Goal: Information Seeking & Learning: Learn about a topic

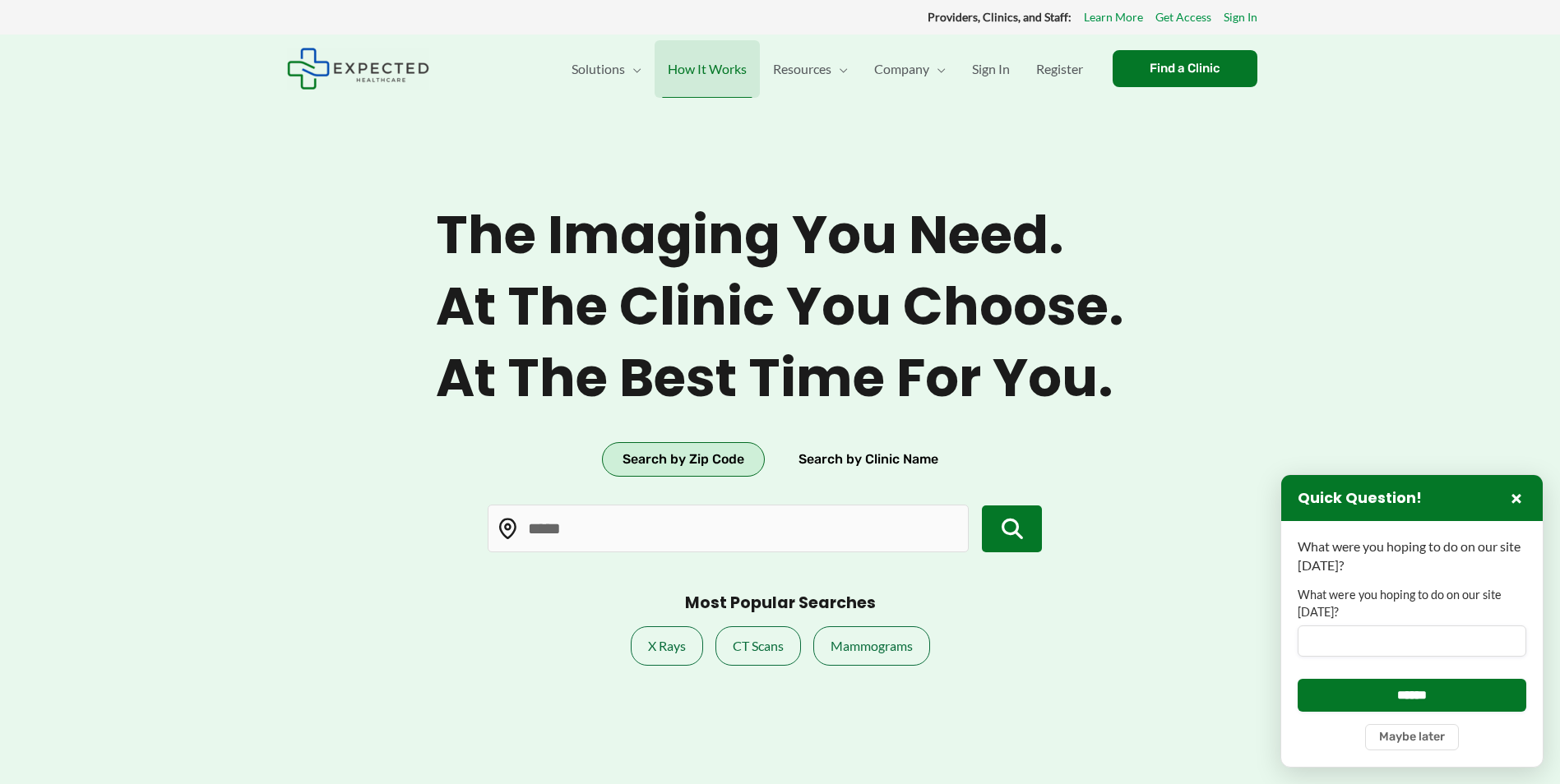
click at [715, 67] on span "How It Works" at bounding box center [707, 70] width 79 height 58
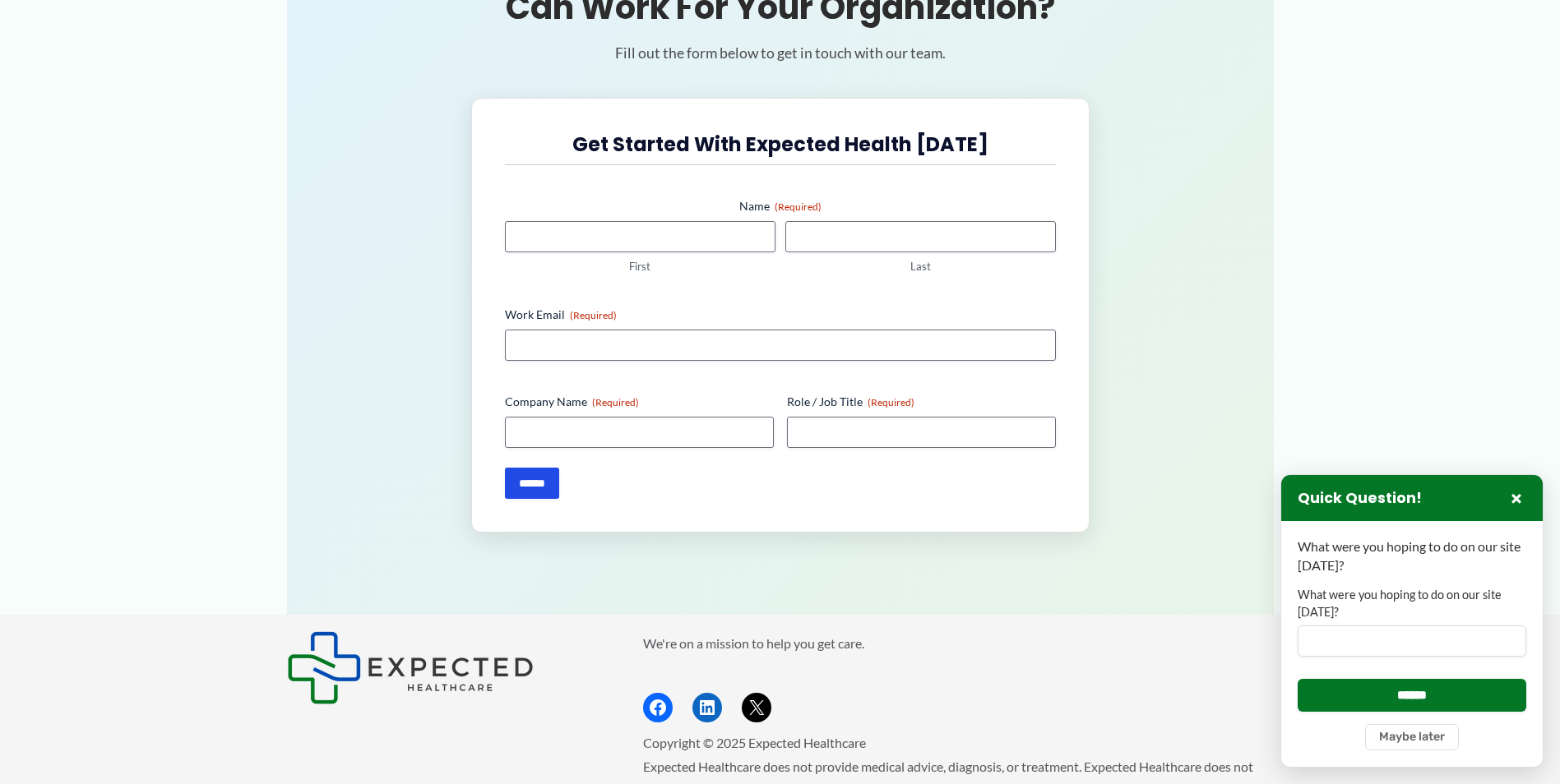
scroll to position [2891, 0]
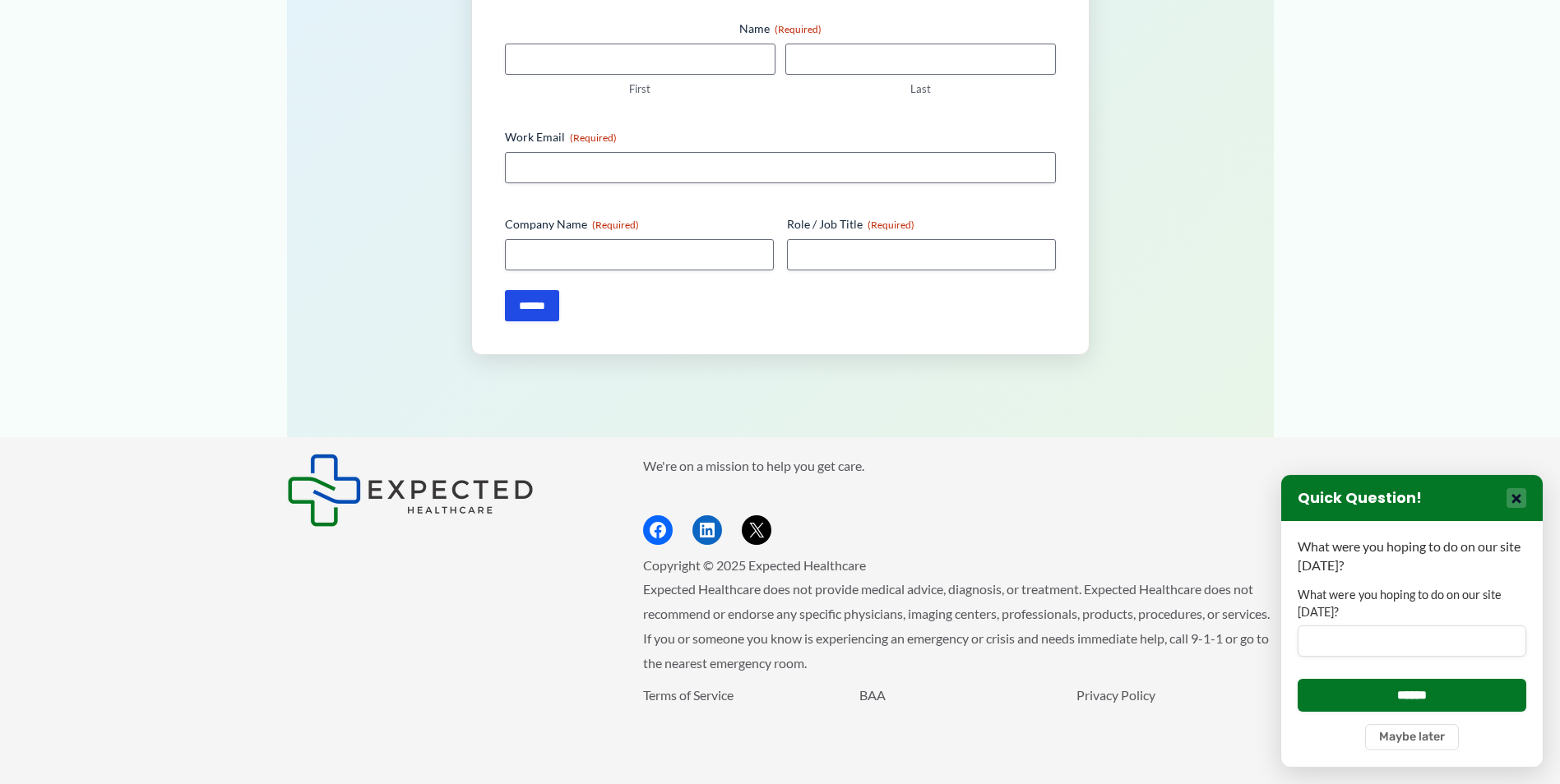
click at [1513, 493] on button "×" at bounding box center [1516, 498] width 20 height 20
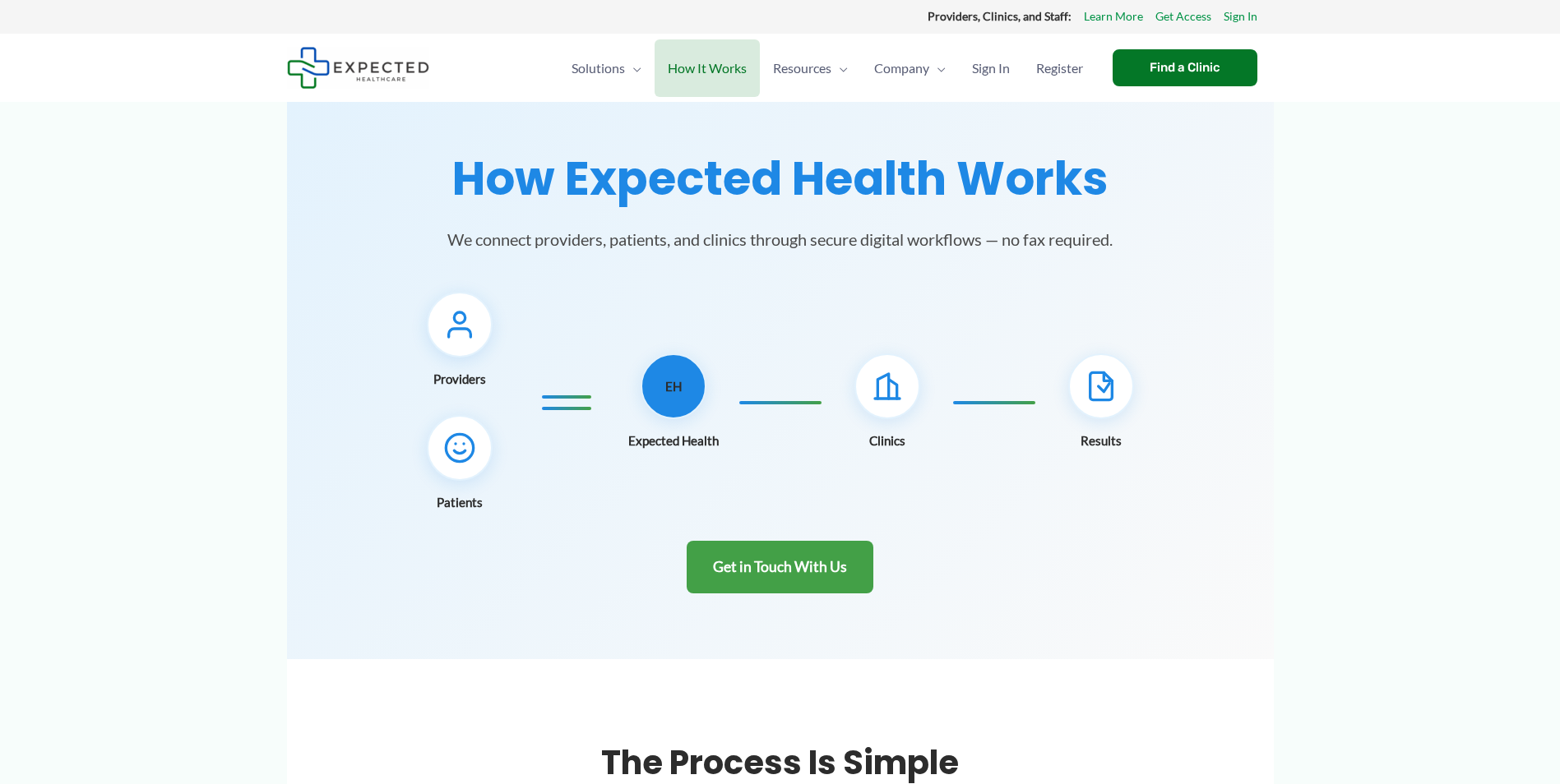
scroll to position [0, 0]
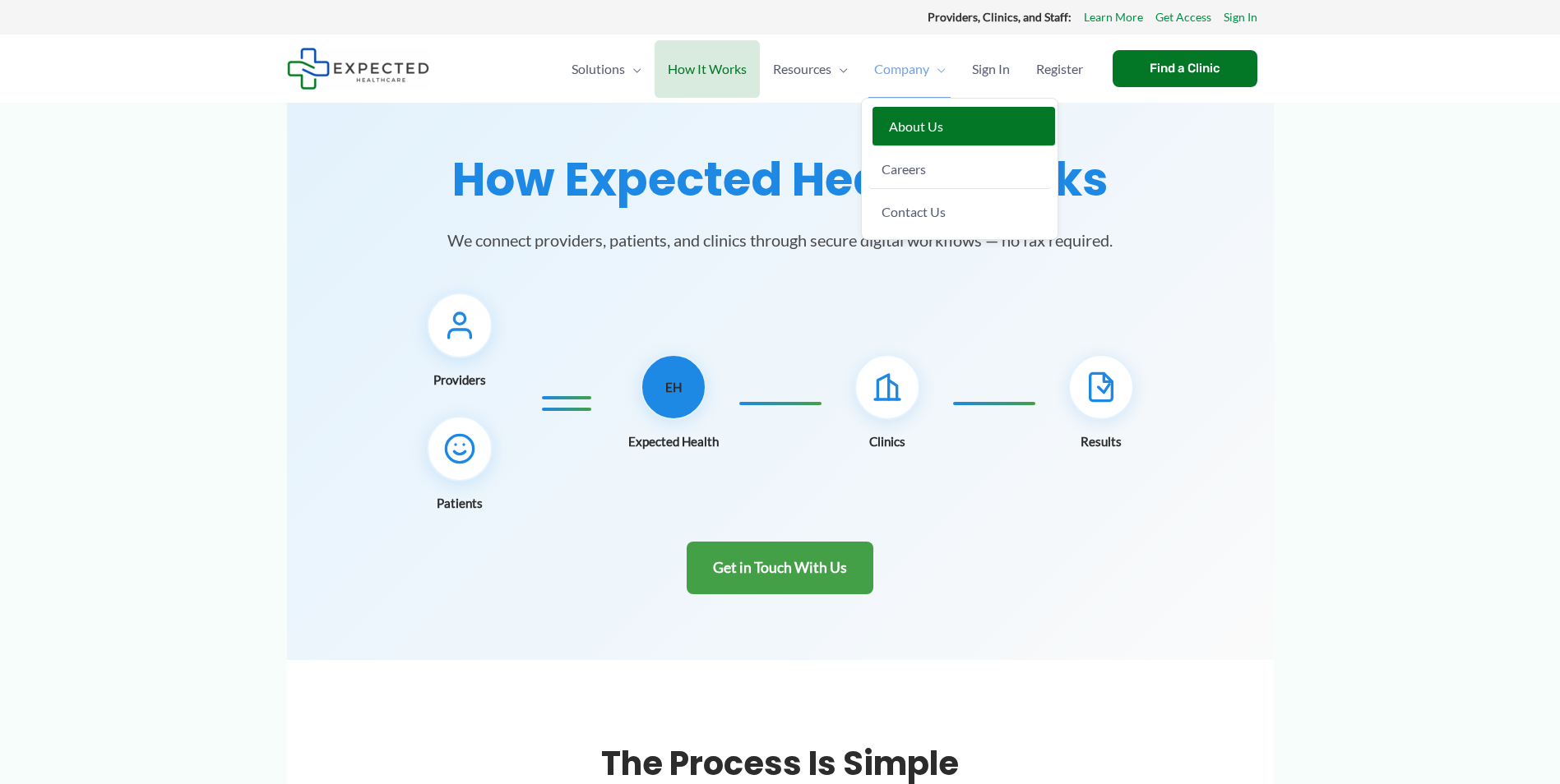
click at [916, 120] on span "About Us" at bounding box center [916, 126] width 55 height 16
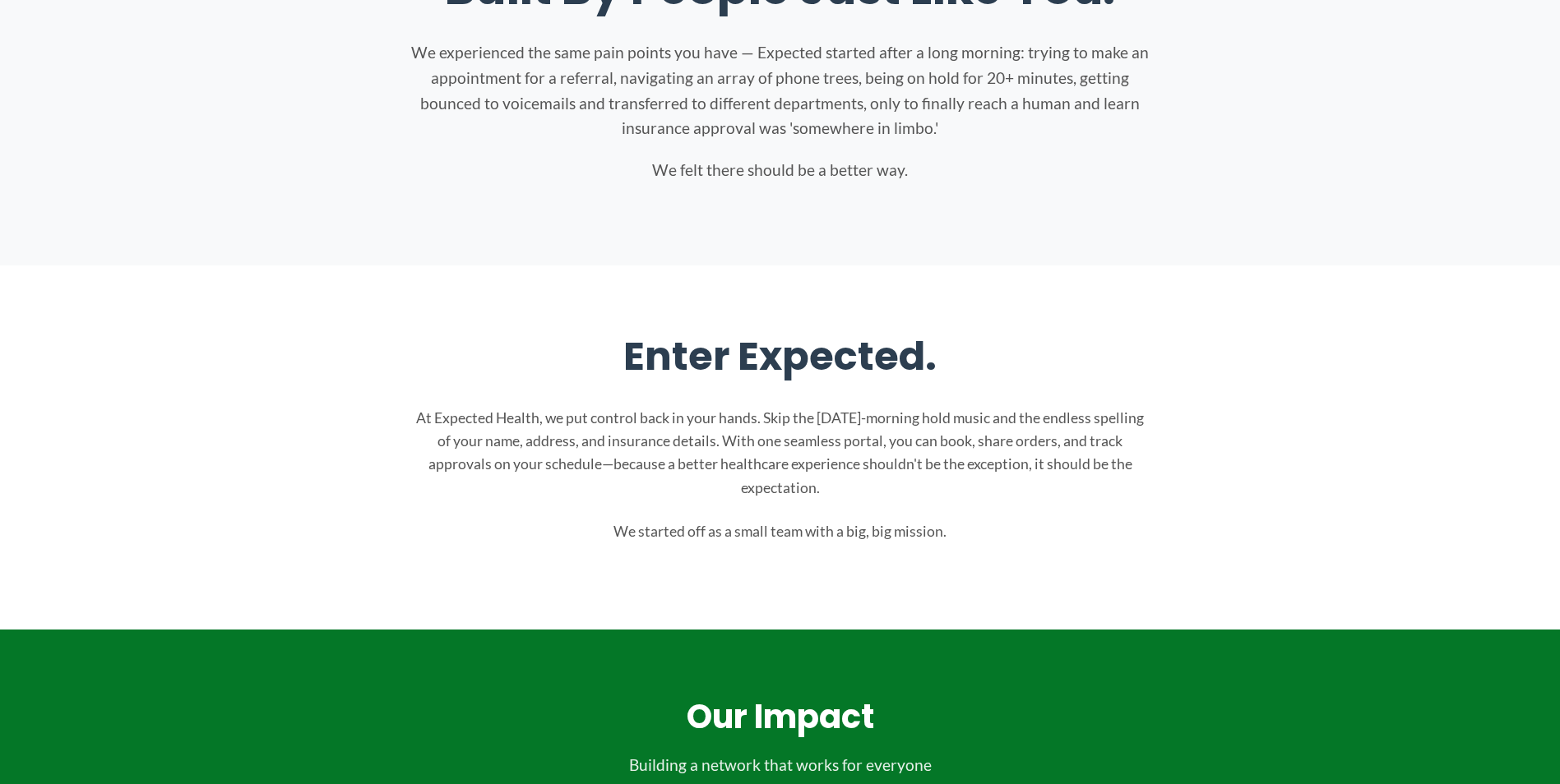
scroll to position [246, 0]
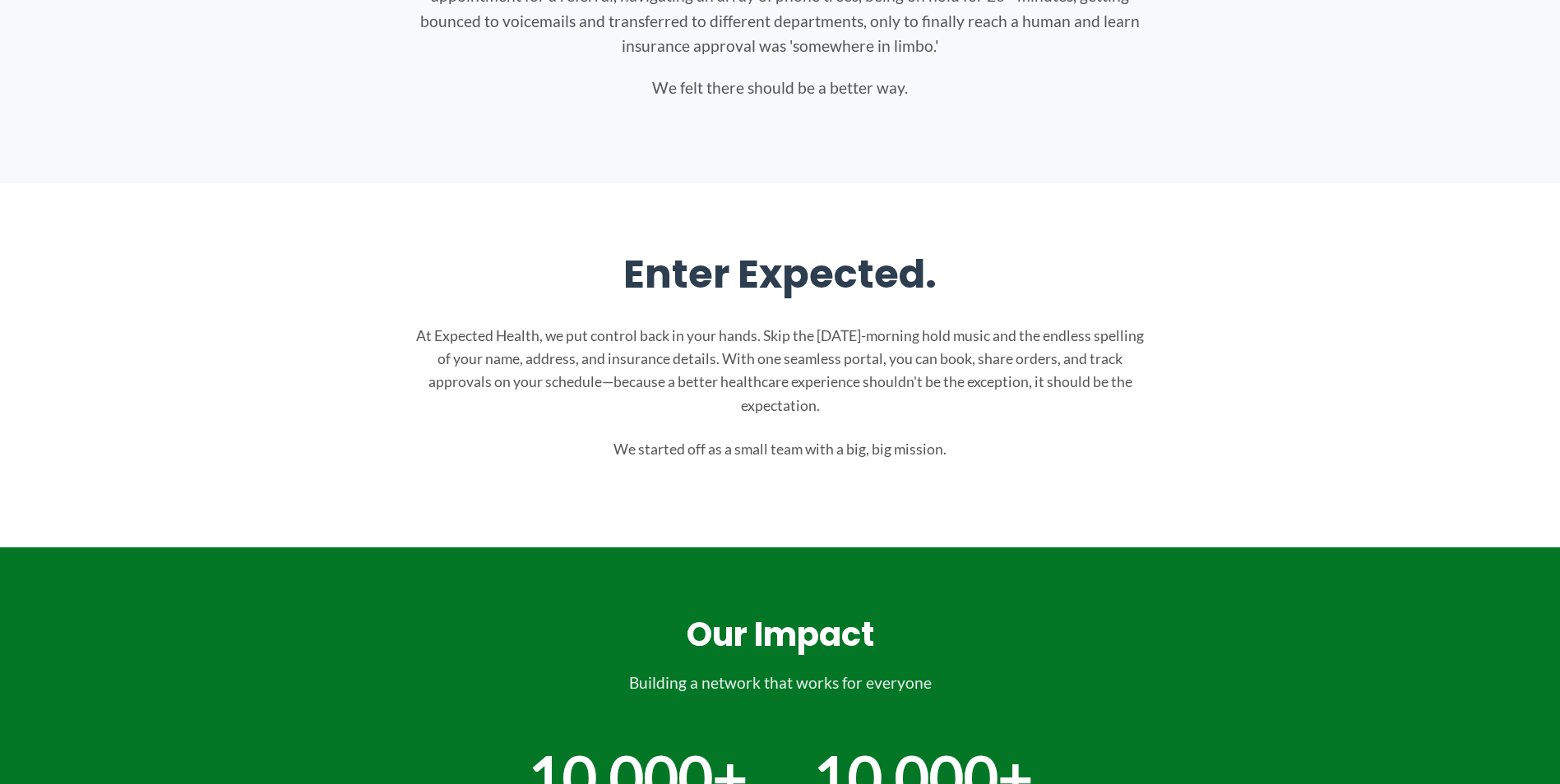
click at [207, 399] on section "Enter Expected. At Expected Health, we put control back in your hands. Skip the…" at bounding box center [780, 365] width 1560 height 364
drag, startPoint x: 985, startPoint y: 711, endPoint x: 985, endPoint y: 694, distance: 17.0
click at [985, 711] on div "Our Impact Building a network that works for everyone 10,000+ Clinics 10,000+ V…" at bounding box center [780, 731] width 822 height 236
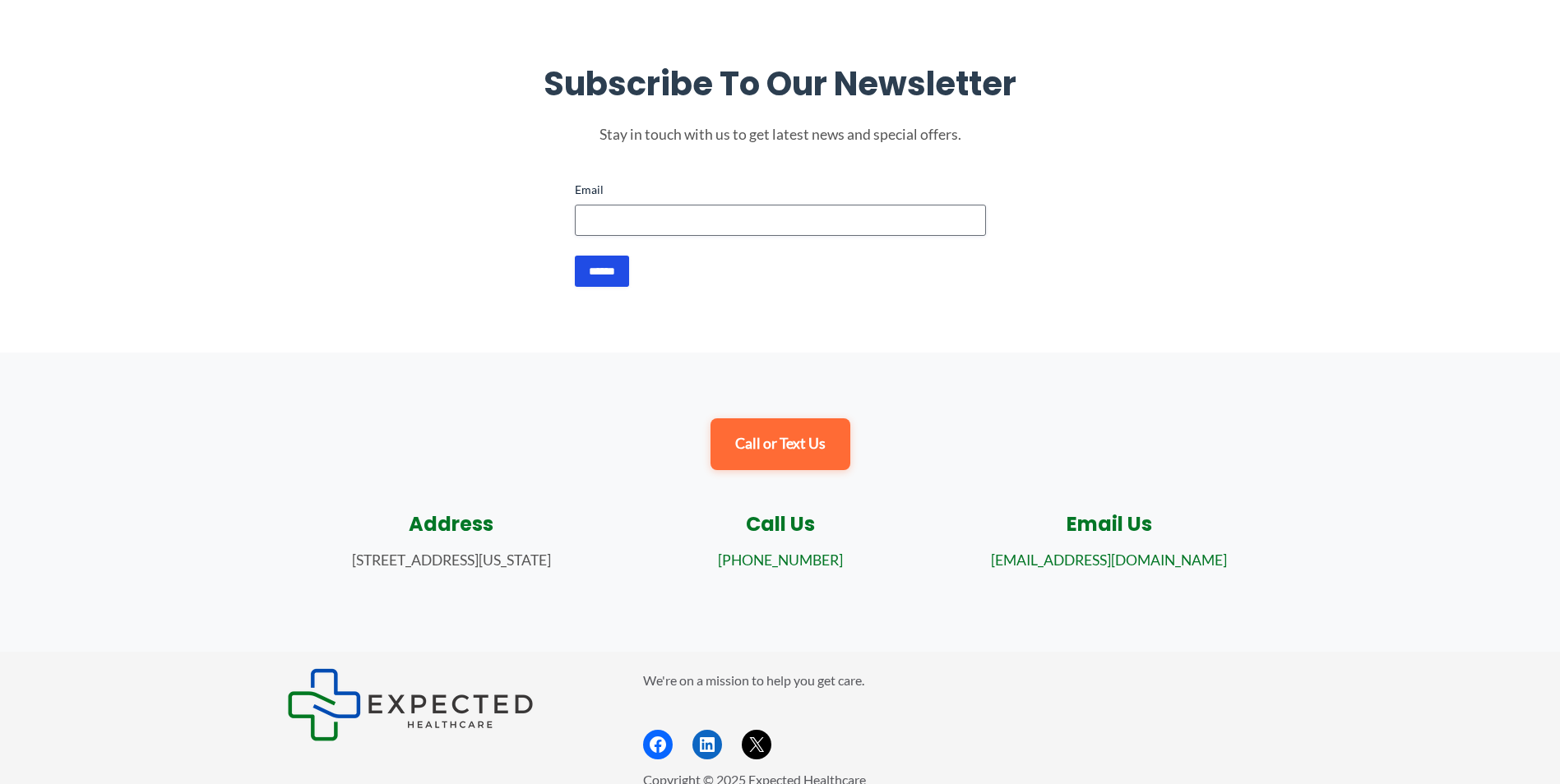
scroll to position [1694, 0]
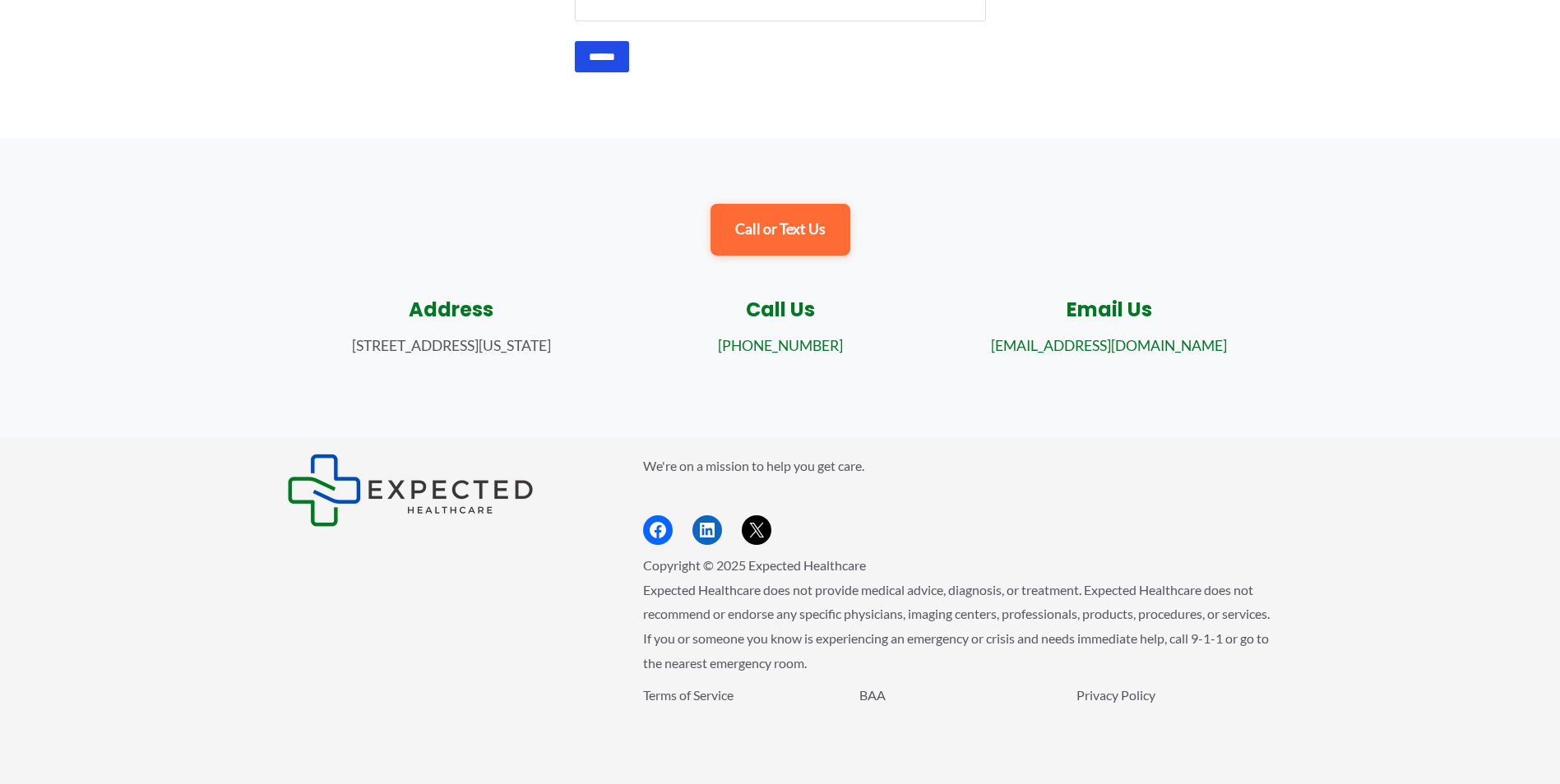
click at [708, 7] on input "Email" at bounding box center [780, 5] width 412 height 31
